Goal: Communication & Community: Share content

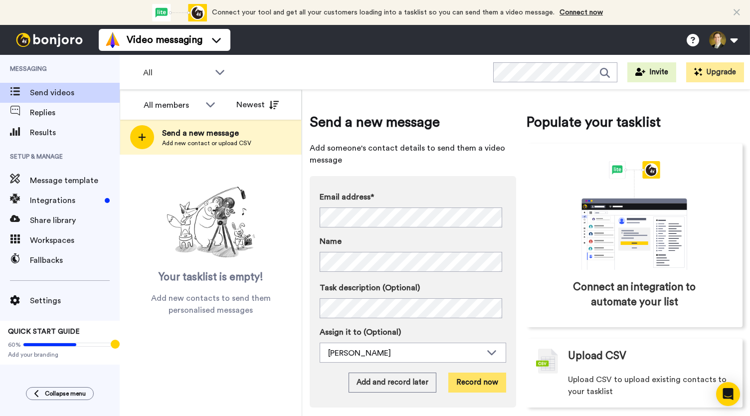
click at [473, 386] on button "Record now" at bounding box center [478, 383] width 58 height 20
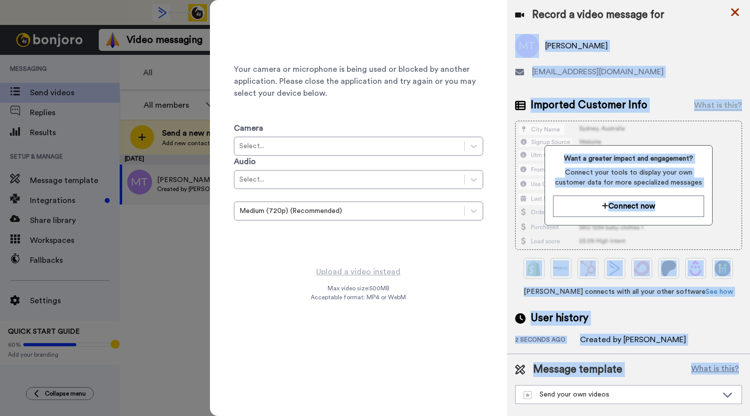
click at [731, 9] on div "Your camera or microphone is being used or blocked by another application. Plea…" at bounding box center [480, 208] width 540 height 416
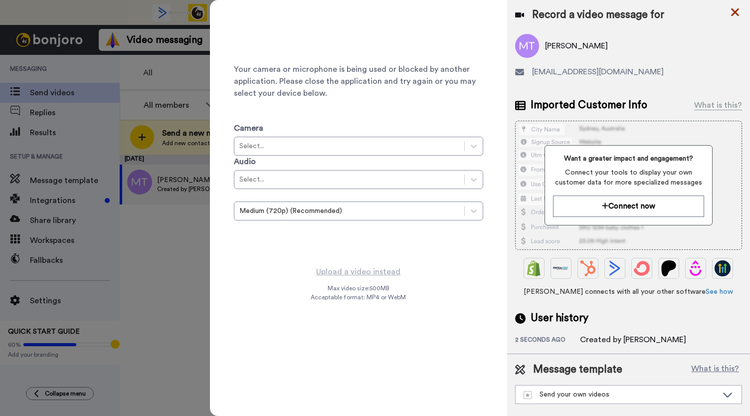
click at [732, 9] on icon at bounding box center [735, 12] width 8 height 8
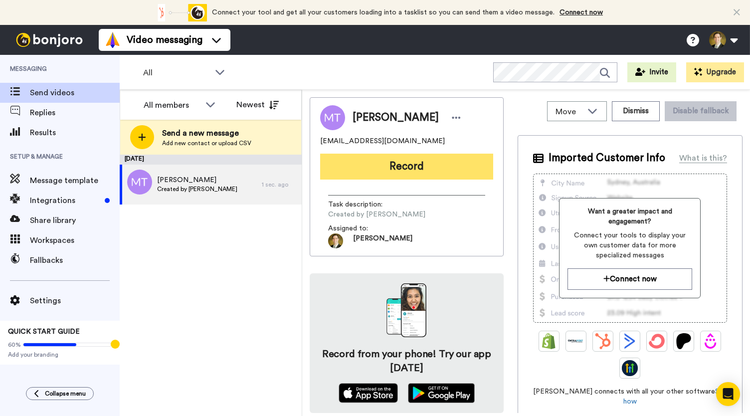
click at [360, 165] on button "Record" at bounding box center [406, 167] width 173 height 26
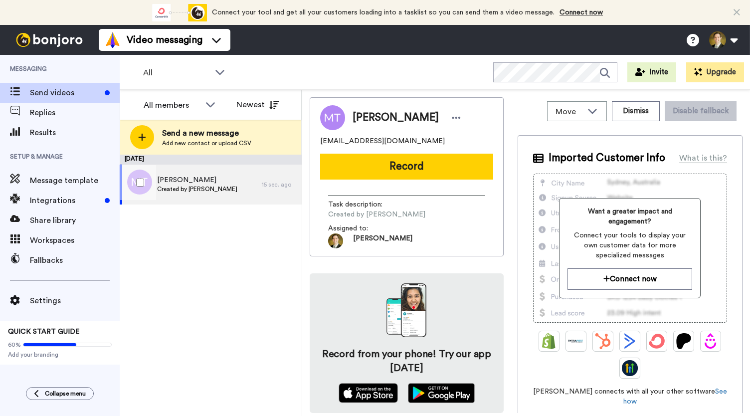
click at [191, 186] on span "Created by [PERSON_NAME]" at bounding box center [197, 189] width 80 height 8
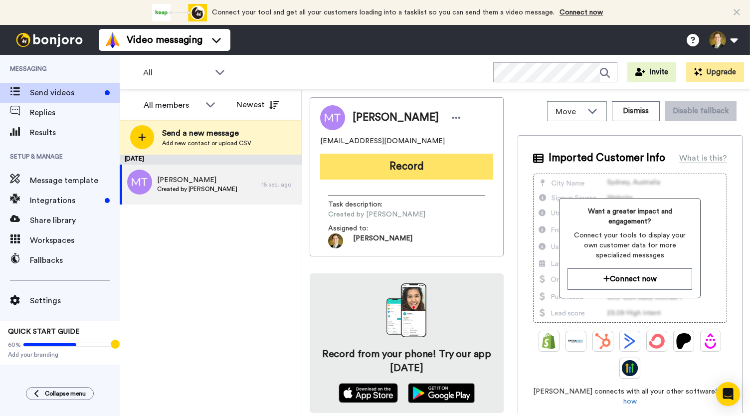
click at [437, 165] on button "Record" at bounding box center [406, 167] width 173 height 26
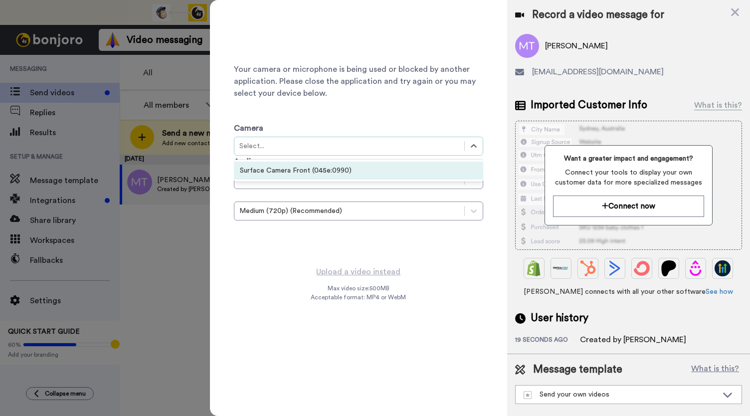
click at [370, 171] on div "Surface Camera Front (045e:0990)" at bounding box center [358, 171] width 249 height 18
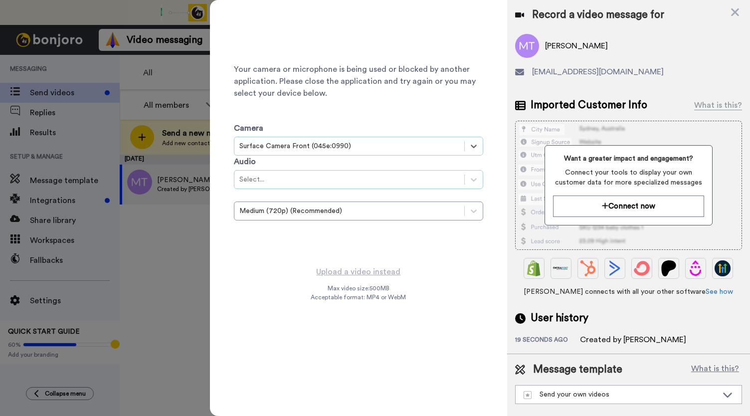
click at [363, 176] on div "Select..." at bounding box center [349, 180] width 220 height 10
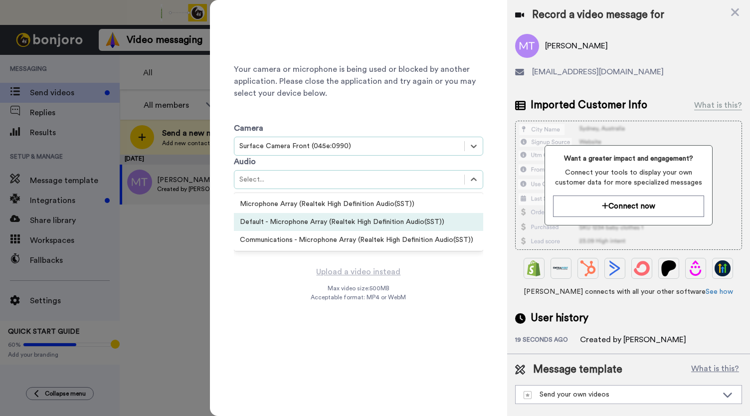
click at [353, 222] on div "Default - Microphone Array (Realtek High Definition Audio(SST))" at bounding box center [358, 222] width 249 height 18
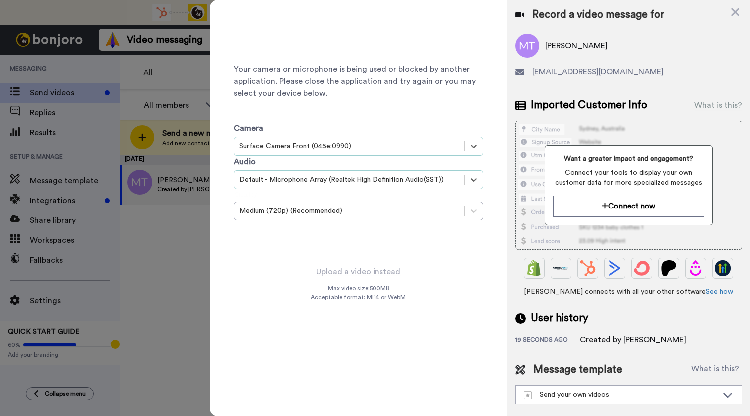
click at [728, 9] on div "Record a video message for" at bounding box center [628, 15] width 227 height 14
click at [737, 14] on icon at bounding box center [735, 12] width 8 height 8
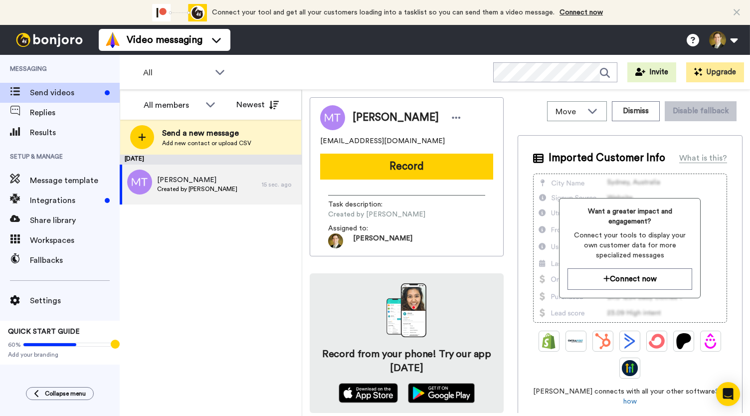
click at [248, 390] on div "September 22 Mary Trainor Created by David Lauritzen 15 sec. ago" at bounding box center [211, 285] width 182 height 261
click at [434, 166] on button "Record" at bounding box center [406, 167] width 173 height 26
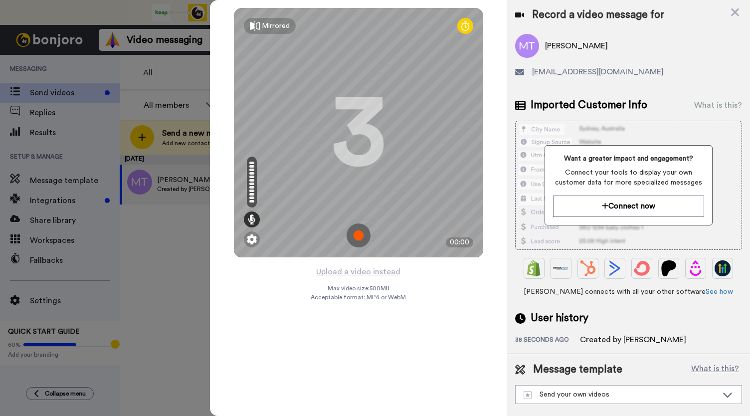
click at [357, 232] on img at bounding box center [359, 236] width 24 height 24
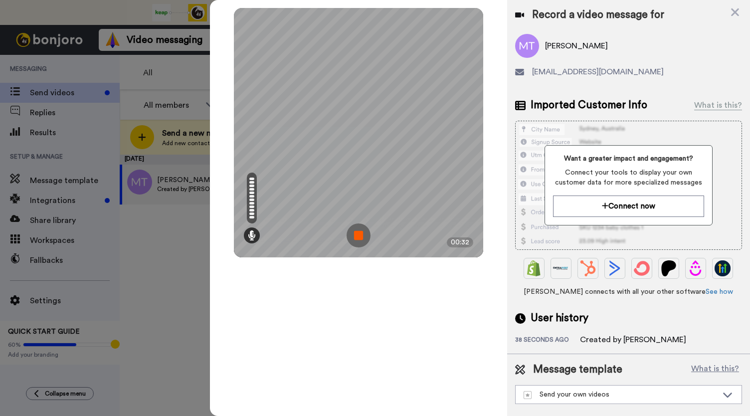
click at [357, 232] on img at bounding box center [359, 236] width 24 height 24
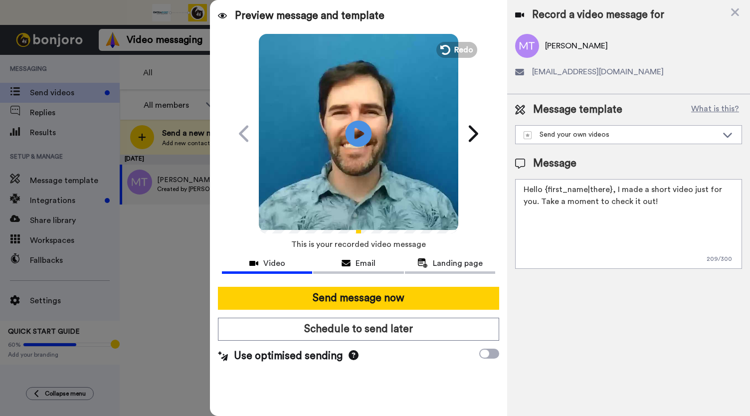
click at [362, 133] on icon "Play/Pause" at bounding box center [359, 133] width 26 height 47
click at [358, 267] on span "Email" at bounding box center [366, 263] width 20 height 12
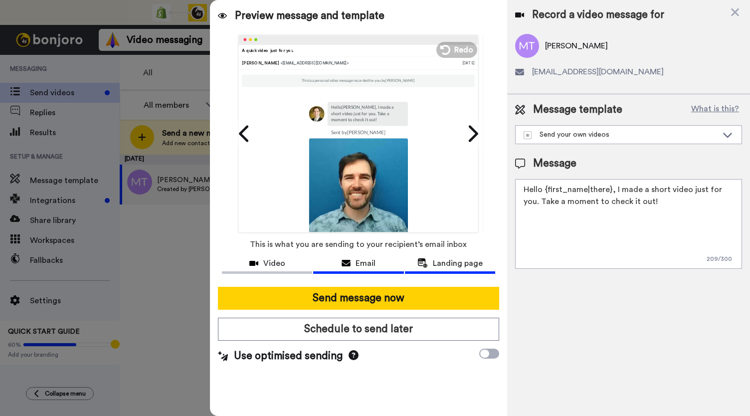
click at [463, 266] on span "Landing page" at bounding box center [458, 263] width 50 height 12
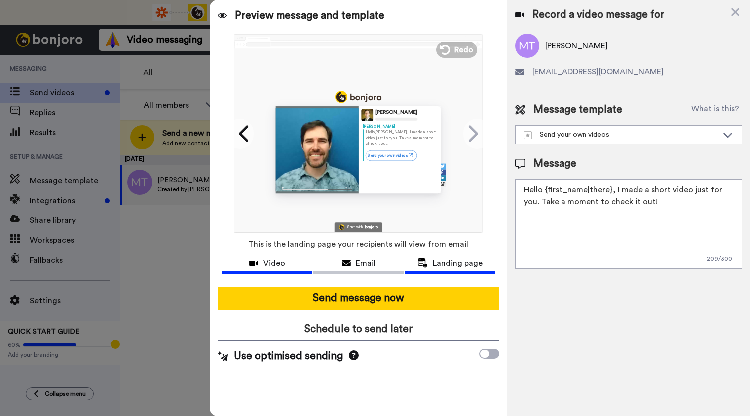
click at [270, 265] on span "Video" at bounding box center [274, 263] width 22 height 12
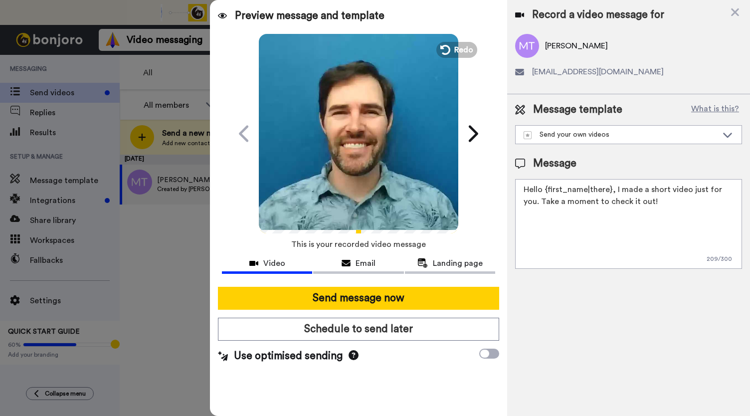
click at [354, 167] on video at bounding box center [359, 132] width 200 height 200
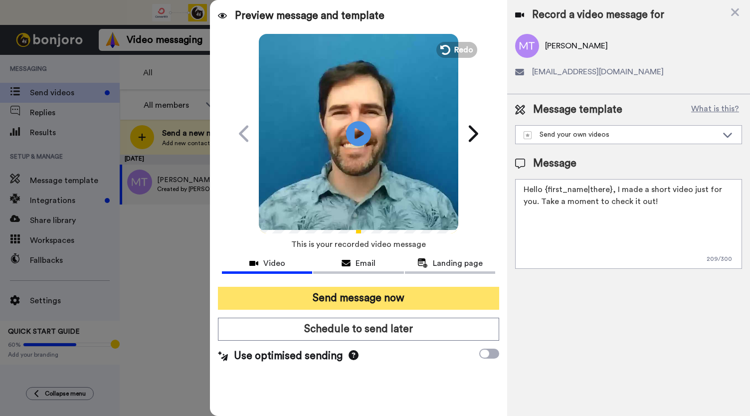
click at [357, 299] on button "Send message now" at bounding box center [358, 298] width 281 height 23
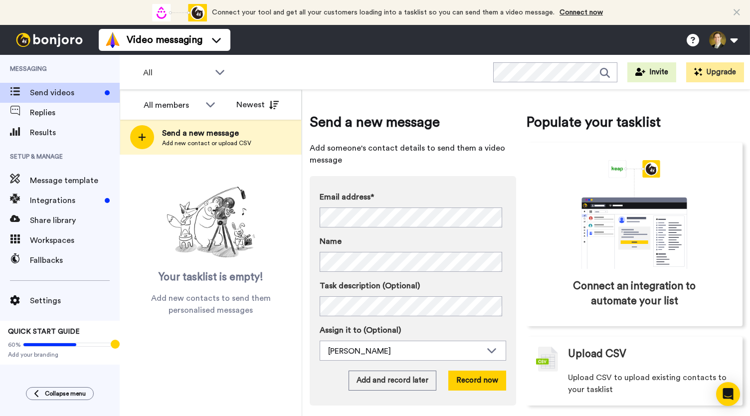
click at [180, 397] on div "All members Newest Send a new message Add new contact or upload CSV Your taskli…" at bounding box center [211, 253] width 183 height 326
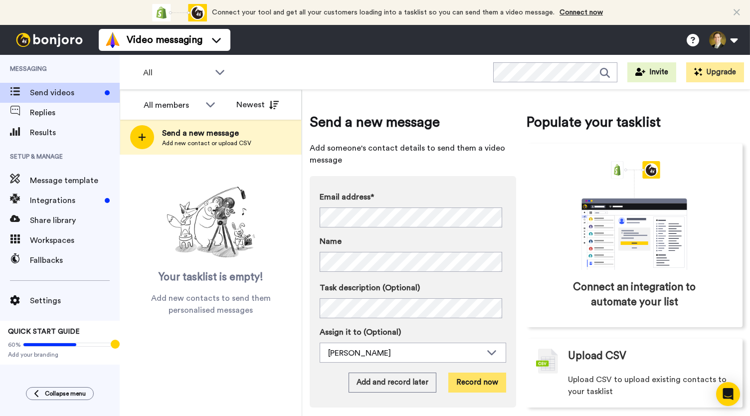
click at [473, 382] on button "Record now" at bounding box center [478, 383] width 58 height 20
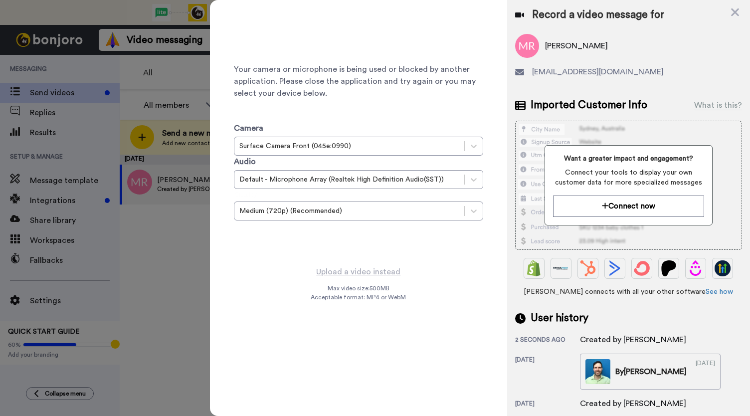
click at [733, 13] on icon at bounding box center [735, 12] width 10 height 12
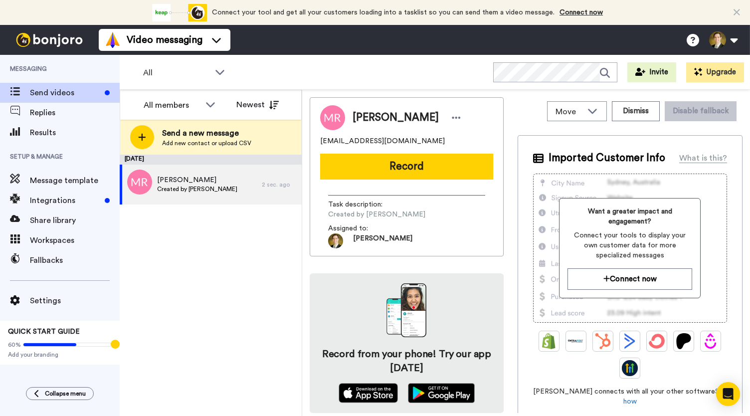
click at [205, 404] on div "[DATE] [PERSON_NAME] Created by [PERSON_NAME] 2 sec. ago" at bounding box center [211, 285] width 182 height 261
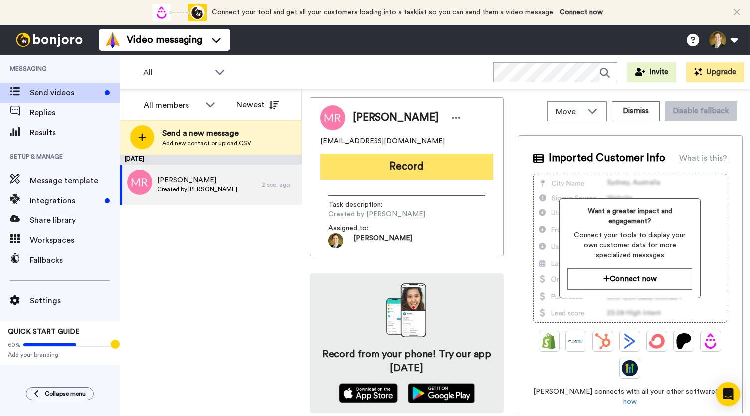
click at [381, 169] on button "Record" at bounding box center [406, 167] width 173 height 26
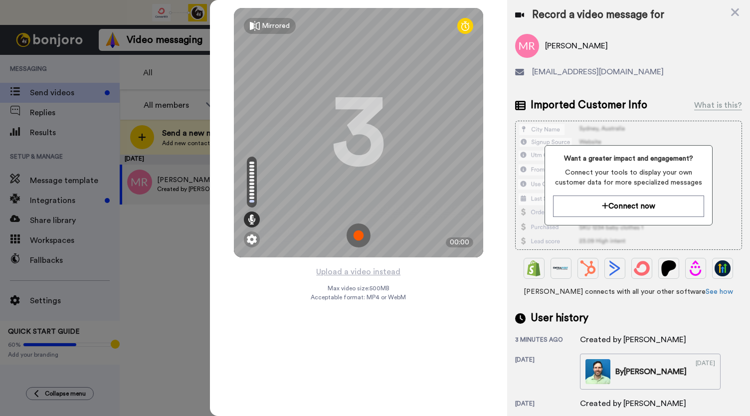
click at [361, 235] on img at bounding box center [359, 236] width 24 height 24
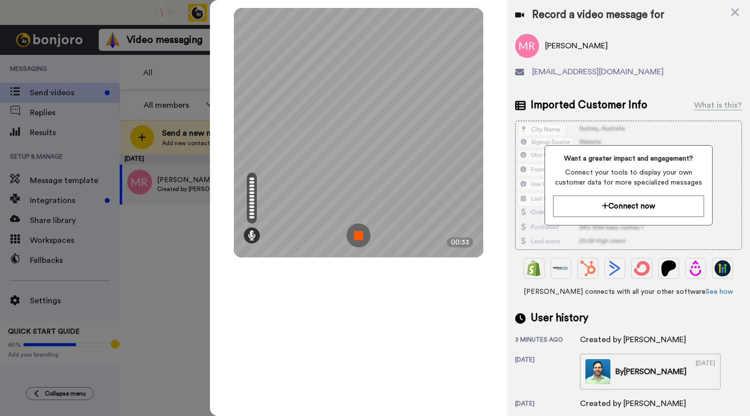
click at [361, 235] on img at bounding box center [359, 236] width 24 height 24
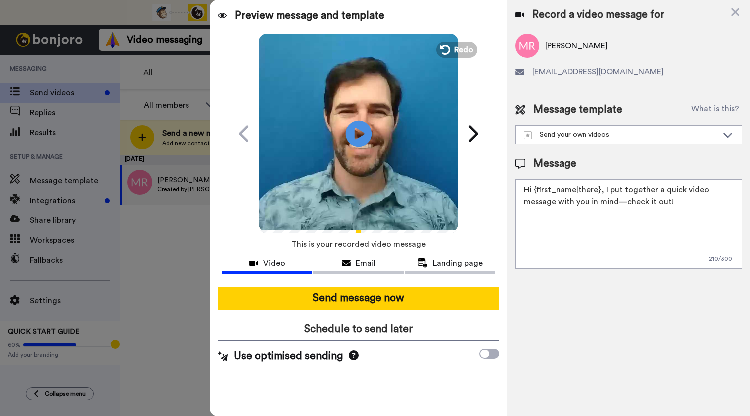
click at [358, 133] on icon "Play/Pause" at bounding box center [359, 133] width 26 height 47
click at [347, 264] on icon at bounding box center [346, 263] width 9 height 8
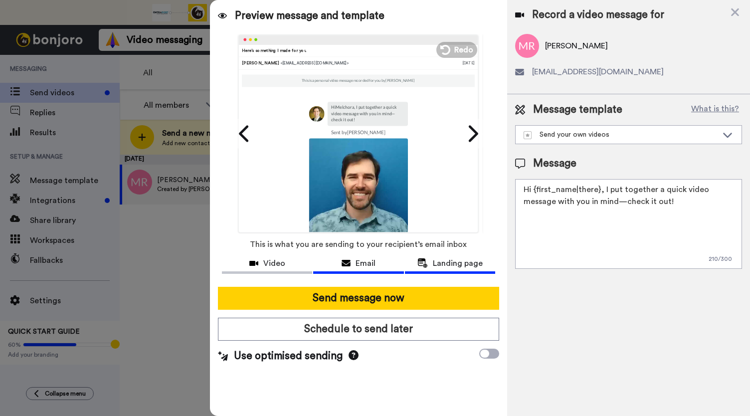
click at [439, 262] on span "Landing page" at bounding box center [458, 263] width 50 height 12
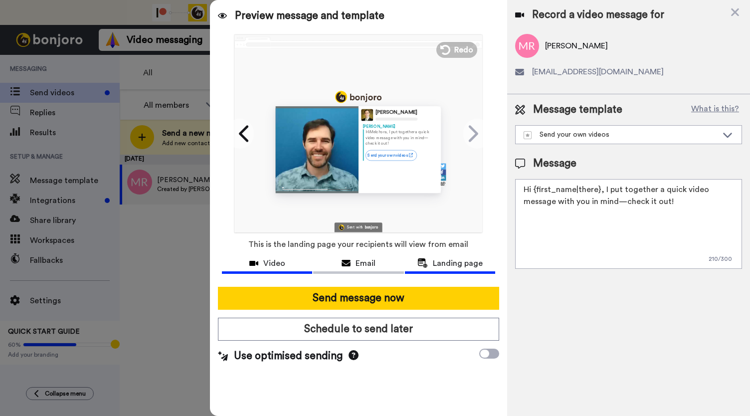
click at [263, 262] on div "Video" at bounding box center [267, 263] width 90 height 12
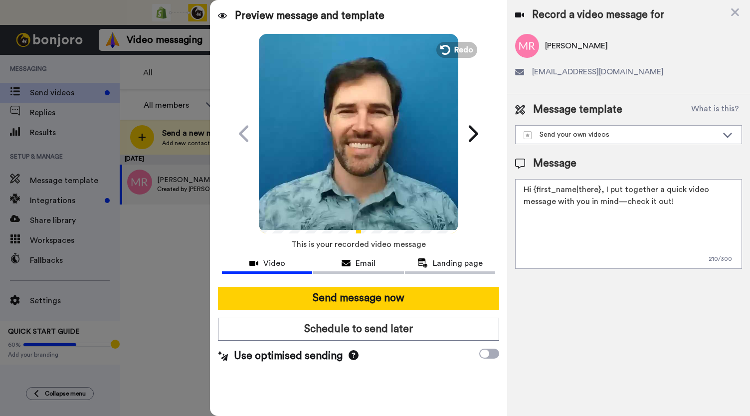
click at [361, 166] on video at bounding box center [359, 132] width 200 height 200
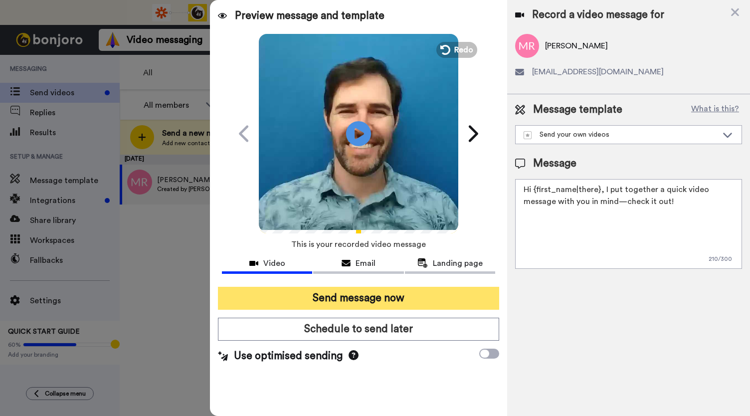
click at [346, 294] on button "Send message now" at bounding box center [358, 298] width 281 height 23
